Goal: Find contact information: Find contact information

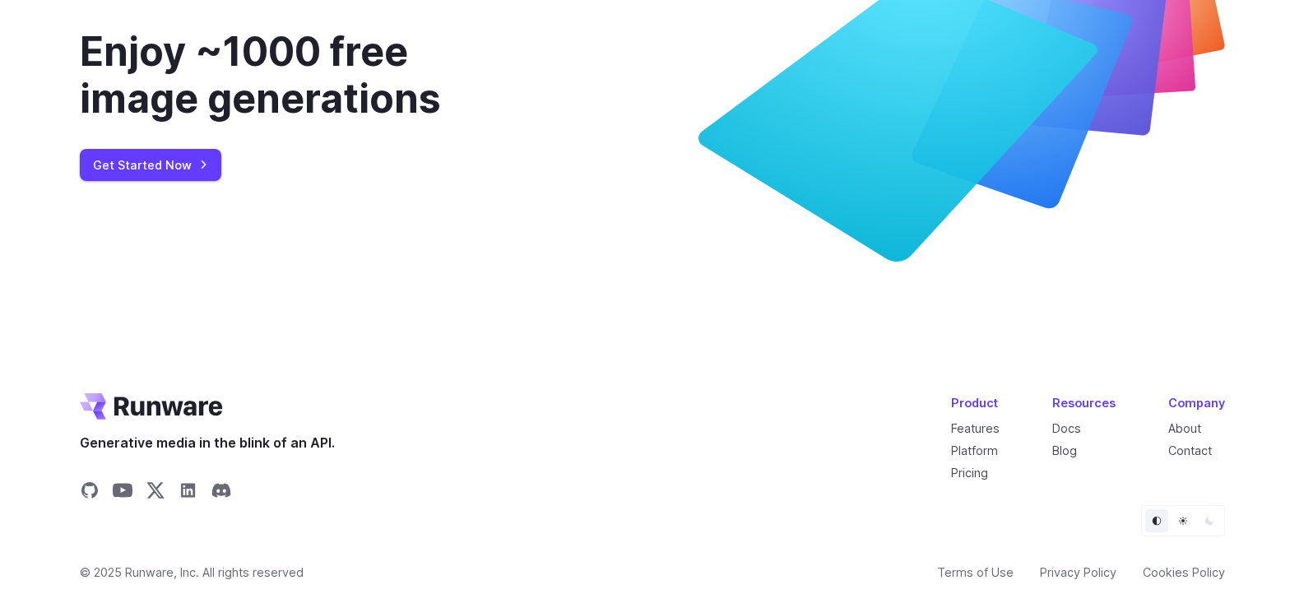
scroll to position [6265, 0]
click at [1194, 431] on link "About" at bounding box center [1184, 428] width 33 height 14
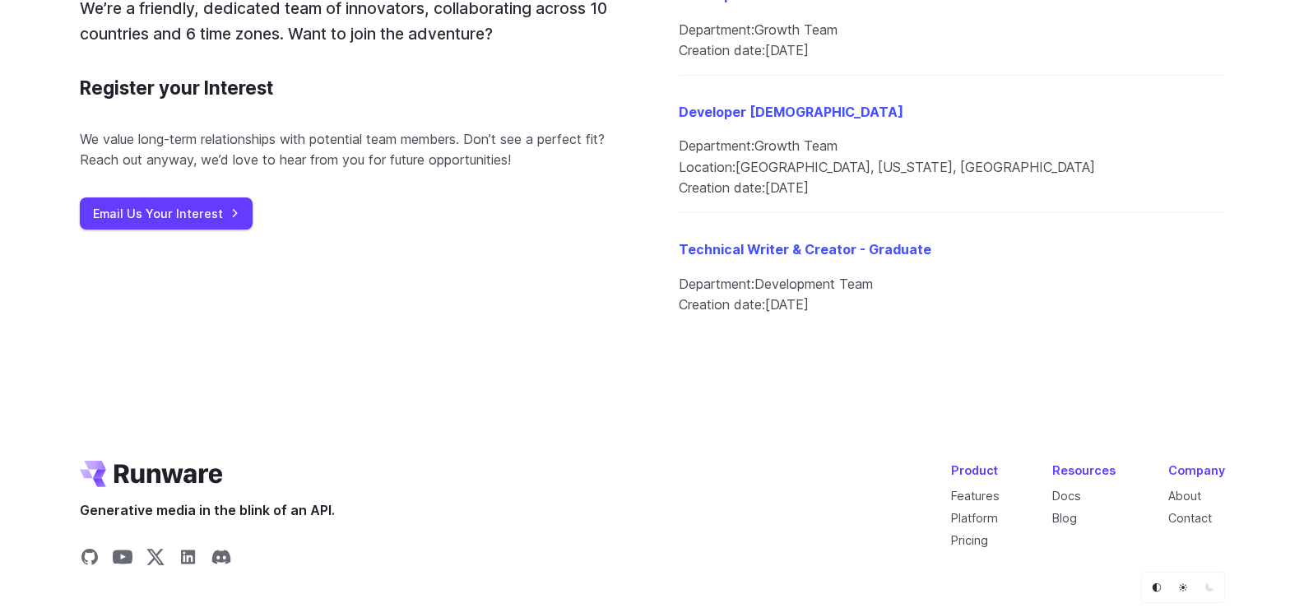
scroll to position [2105, 0]
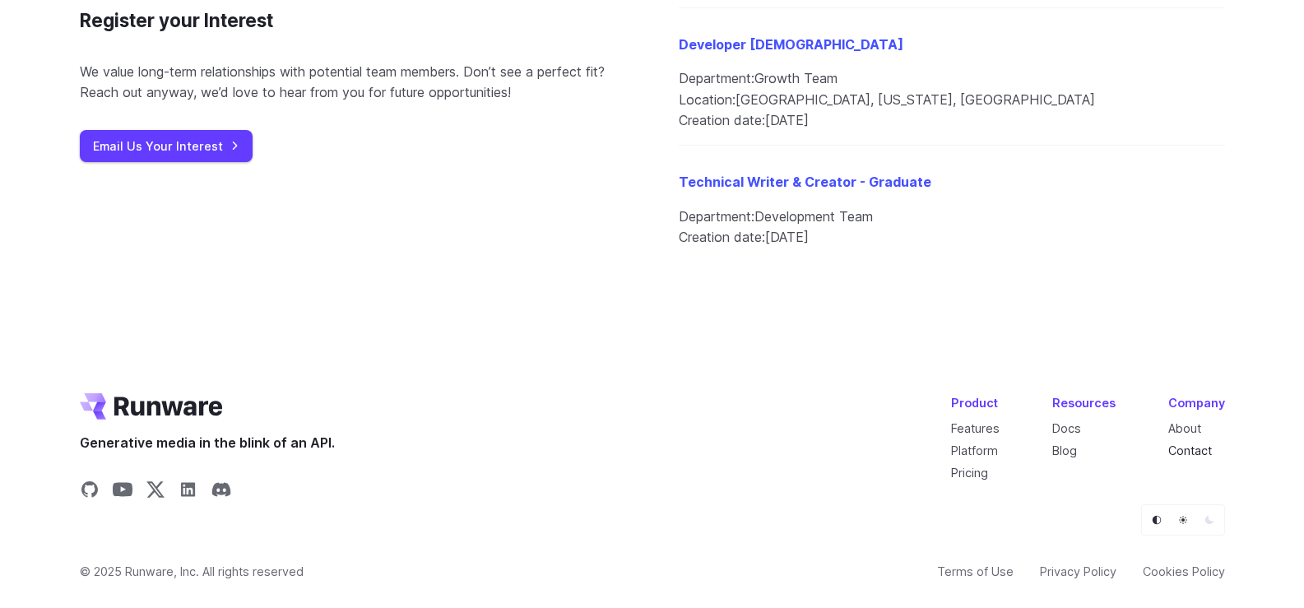
click at [1187, 450] on link "Contact" at bounding box center [1190, 450] width 44 height 14
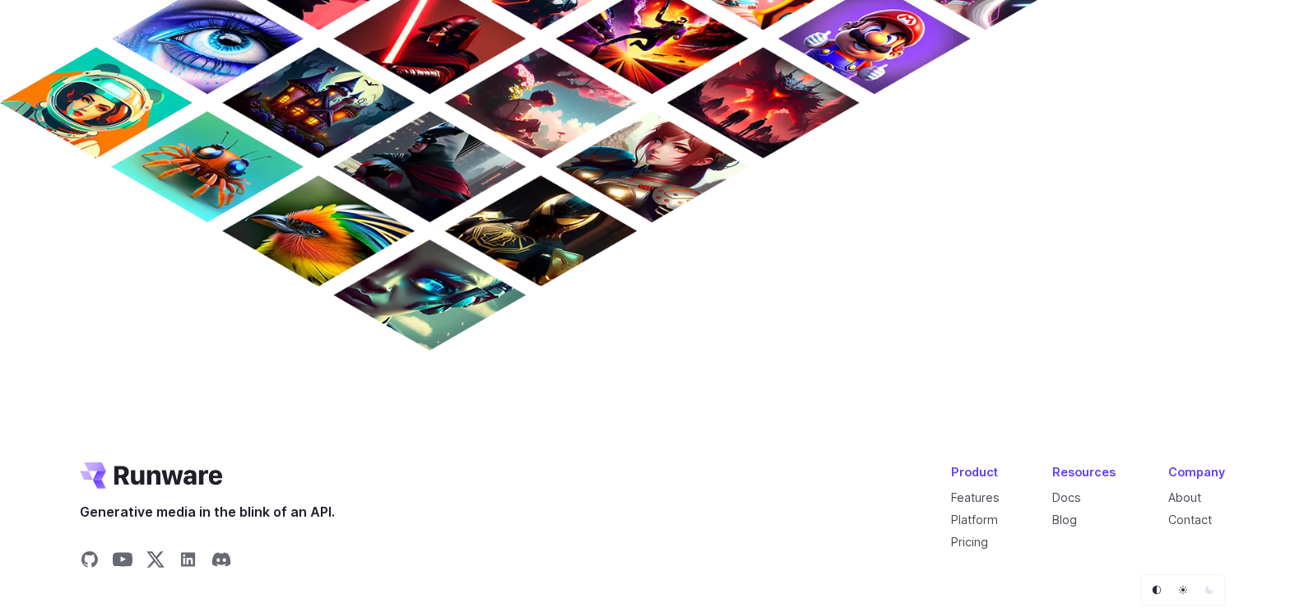
scroll to position [1537, 0]
